Goal: Check status: Check status

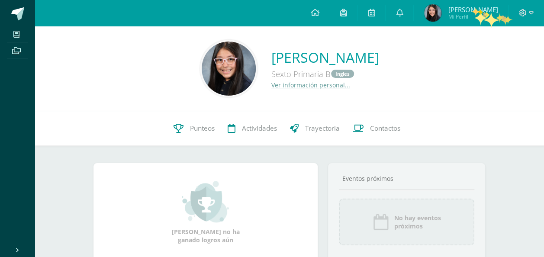
click at [476, 13] on span "Monserrat" at bounding box center [473, 9] width 50 height 9
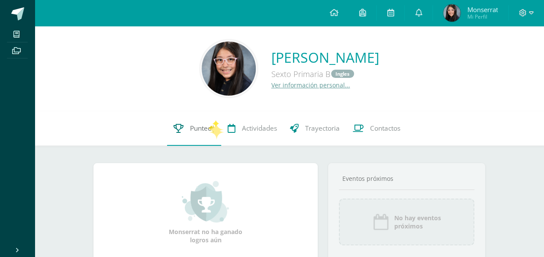
click at [208, 125] on span "Punteos" at bounding box center [202, 128] width 25 height 9
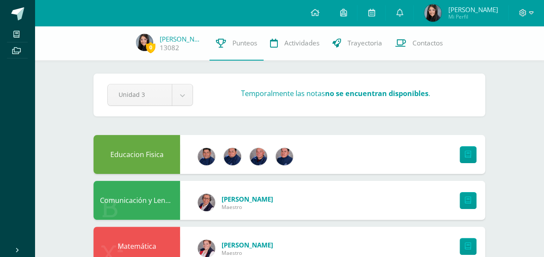
scroll to position [4, 0]
